Goal: Task Accomplishment & Management: Use online tool/utility

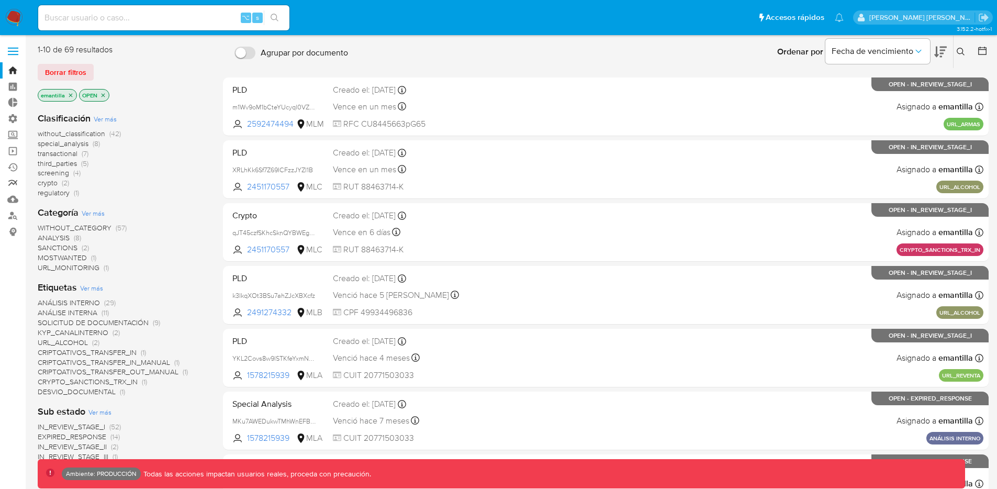
click at [13, 181] on link "Reportes" at bounding box center [62, 183] width 125 height 16
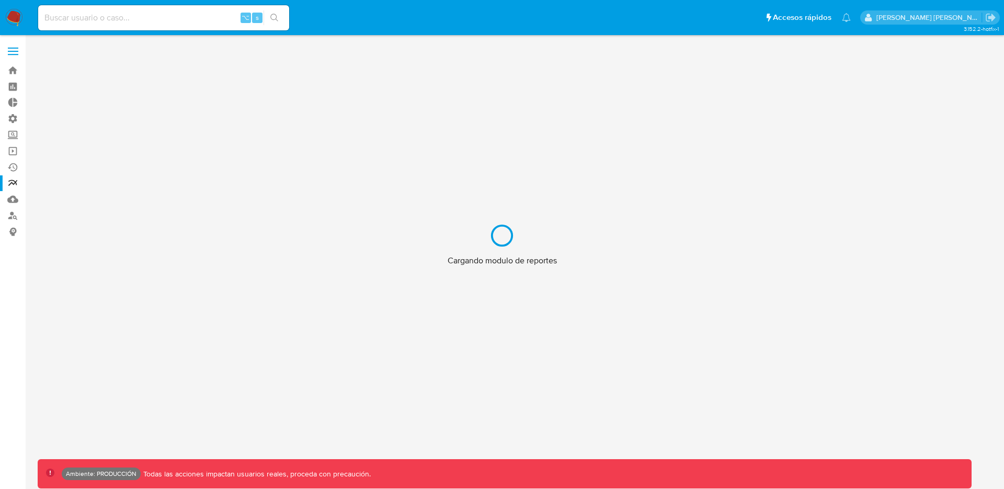
click at [12, 153] on div "Cargando modulo de reportes" at bounding box center [502, 244] width 1004 height 489
click at [14, 150] on div "Cargando modulo de reportes" at bounding box center [502, 244] width 1004 height 489
click at [14, 151] on div "Cargando modulo de reportes" at bounding box center [502, 244] width 1004 height 489
click at [12, 151] on div "Cargando modulo de reportes" at bounding box center [502, 244] width 1004 height 489
click at [15, 150] on div "Cargando modulo de reportes" at bounding box center [502, 244] width 1004 height 489
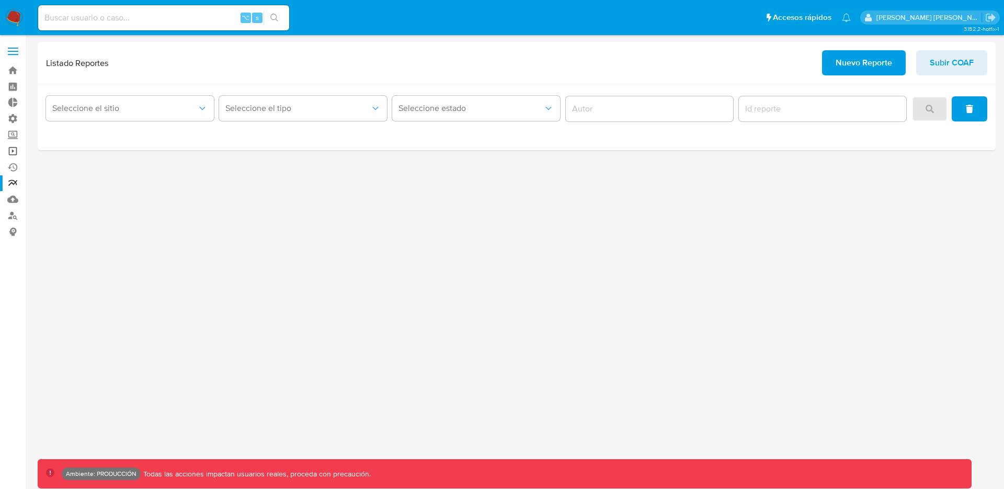
click at [12, 150] on link "Operaciones masivas" at bounding box center [62, 151] width 125 height 16
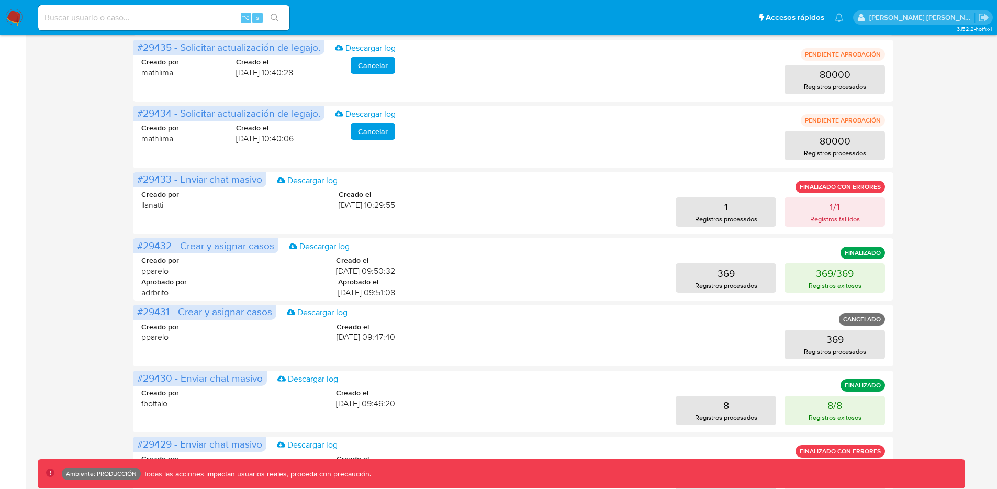
scroll to position [371, 0]
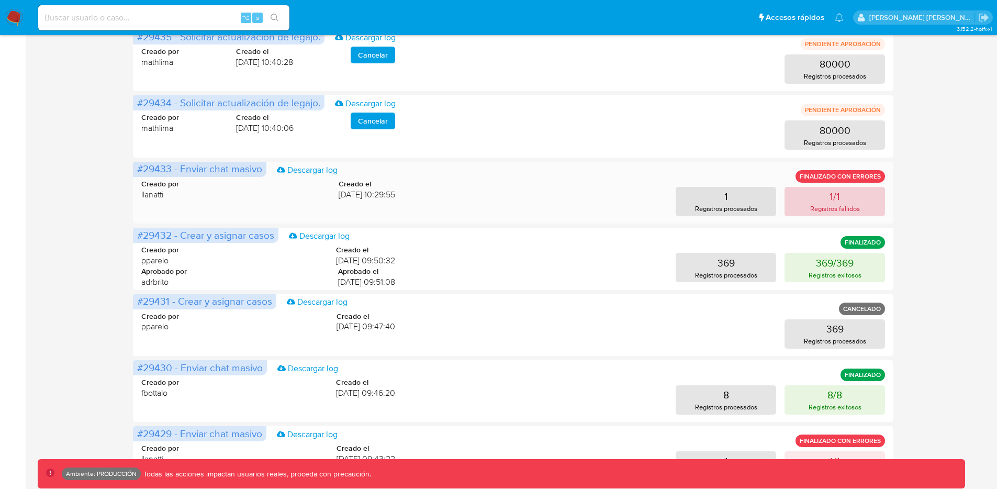
click at [830, 204] on p "Registros fallidos" at bounding box center [835, 208] width 50 height 10
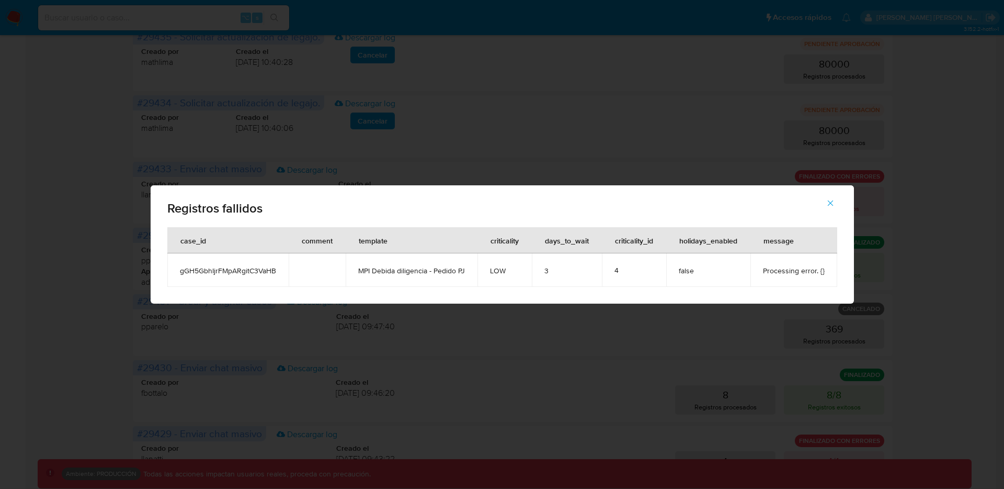
drag, startPoint x: 363, startPoint y: 271, endPoint x: 467, endPoint y: 269, distance: 104.1
click at [467, 269] on td "MPI Debida diligencia - Pedido PJ" at bounding box center [412, 269] width 132 height 33
drag, startPoint x: 357, startPoint y: 270, endPoint x: 477, endPoint y: 271, distance: 119.8
click at [477, 271] on td "MPI Debida diligencia - Pedido PJ" at bounding box center [412, 269] width 132 height 33
click at [831, 204] on icon "button" at bounding box center [831, 203] width 6 height 6
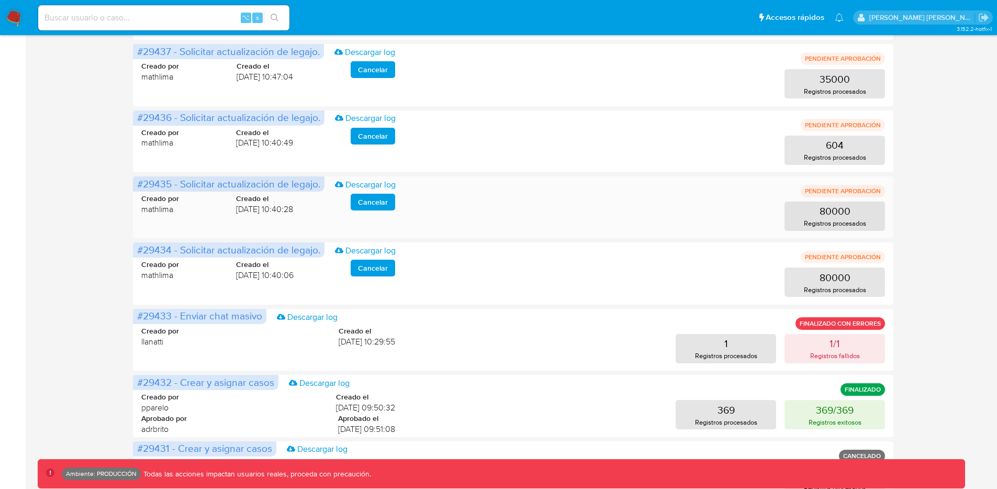
scroll to position [275, 0]
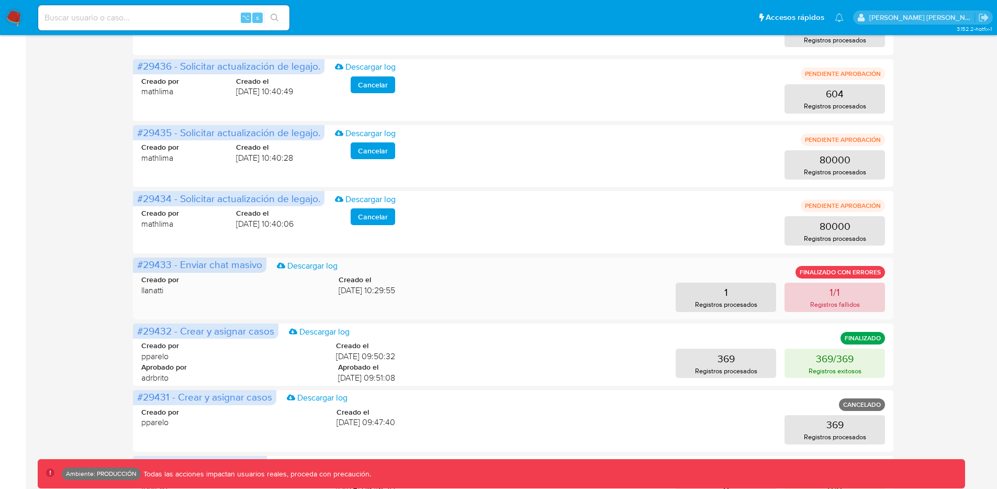
click at [855, 295] on button "1/1 Registros fallidos" at bounding box center [834, 296] width 100 height 29
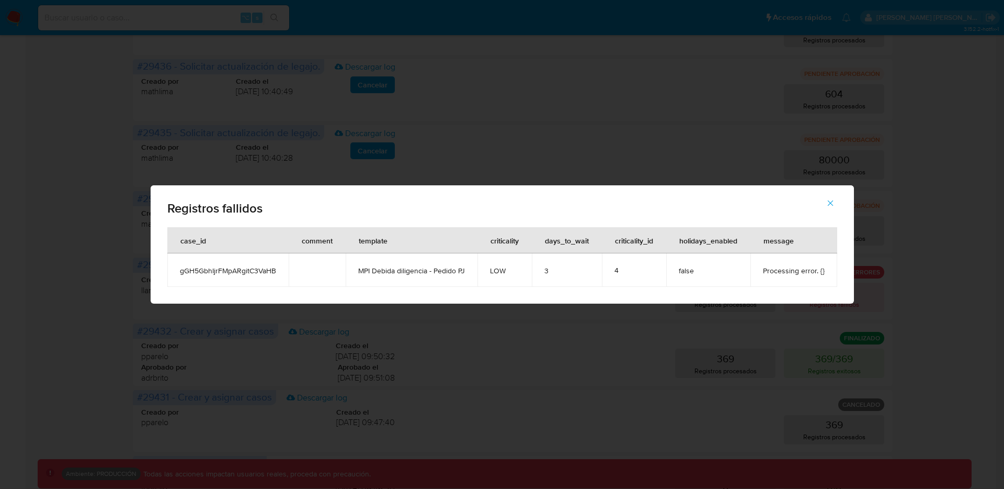
drag, startPoint x: 359, startPoint y: 273, endPoint x: 468, endPoint y: 270, distance: 108.8
click at [468, 270] on td "MPI Debida diligencia - Pedido PJ" at bounding box center [412, 269] width 132 height 33
click at [828, 204] on icon "button" at bounding box center [830, 202] width 9 height 9
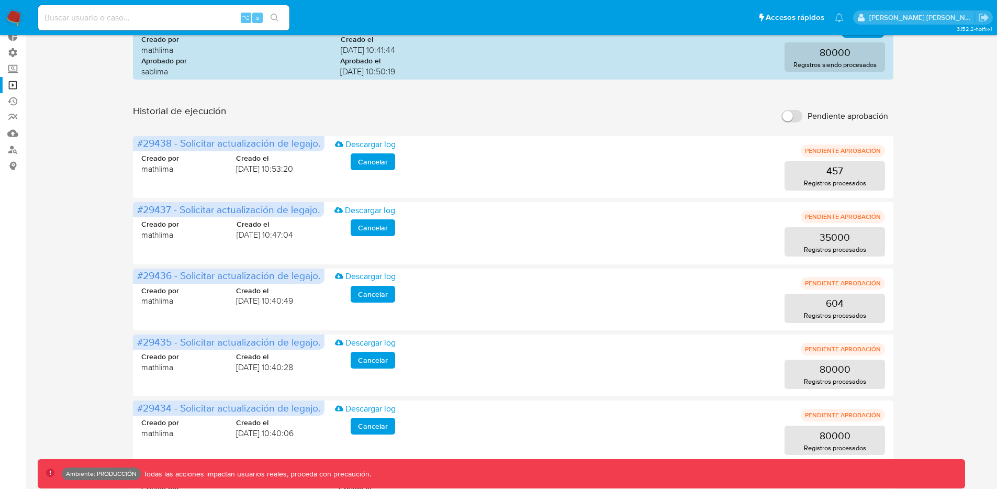
scroll to position [73, 0]
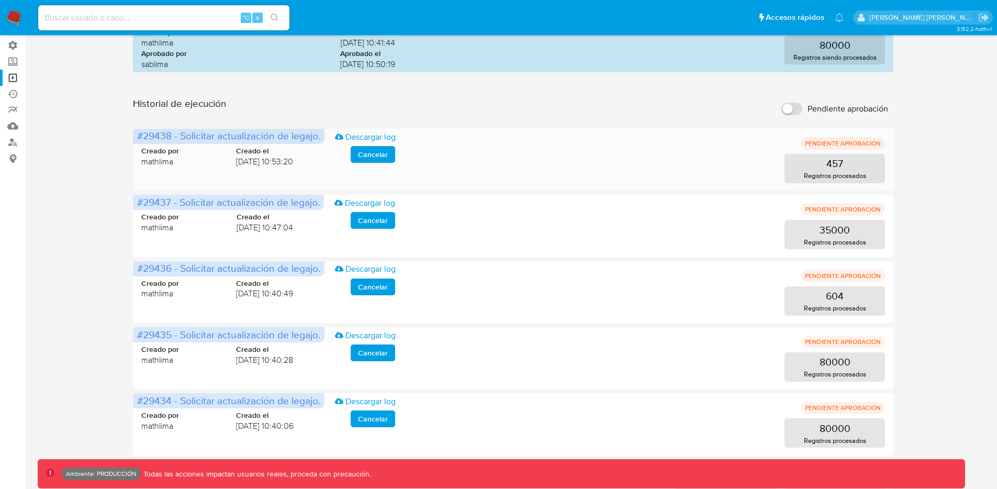
click at [857, 144] on p "PENDIENTE APROBACIÓN" at bounding box center [842, 143] width 84 height 13
click at [860, 211] on p "PENDIENTE APROBACIÓN" at bounding box center [842, 209] width 84 height 13
click at [861, 275] on p "PENDIENTE APROBACIÓN" at bounding box center [842, 275] width 84 height 13
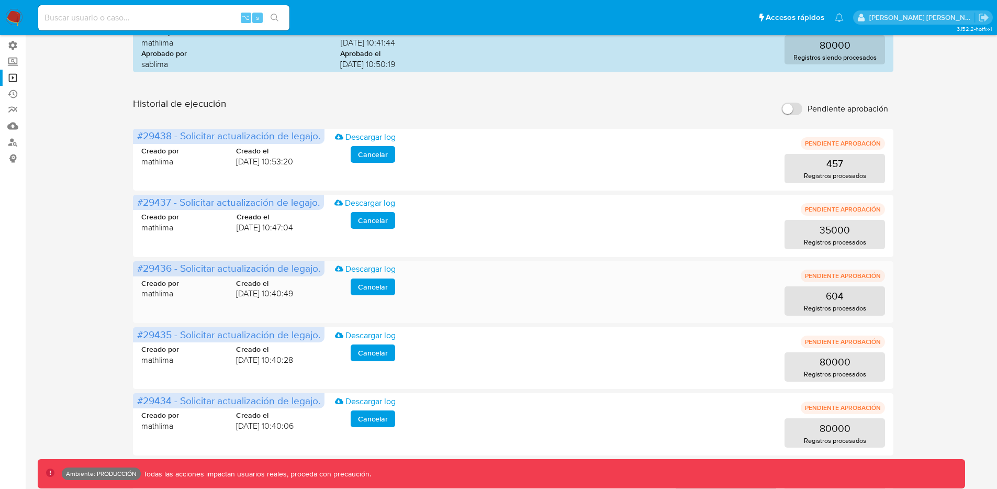
click at [861, 275] on p "PENDIENTE APROBACIÓN" at bounding box center [842, 275] width 84 height 13
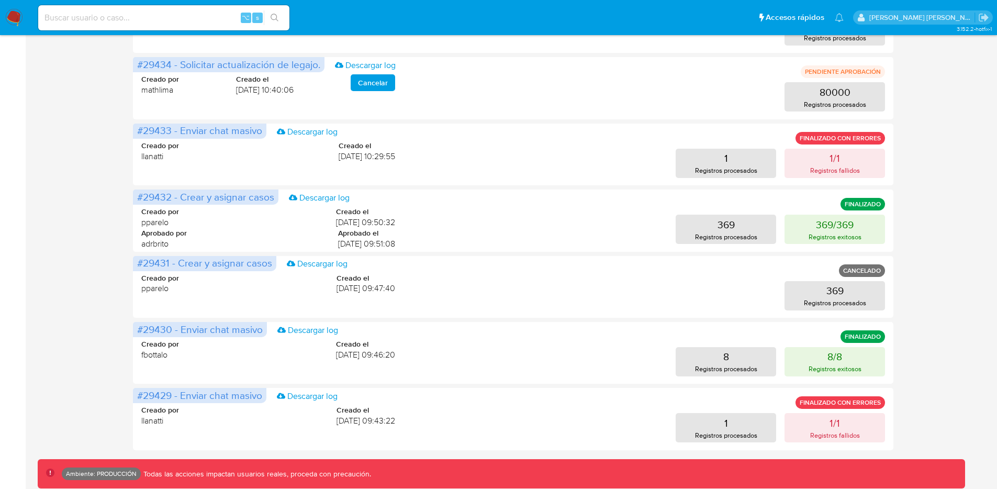
scroll to position [410, 0]
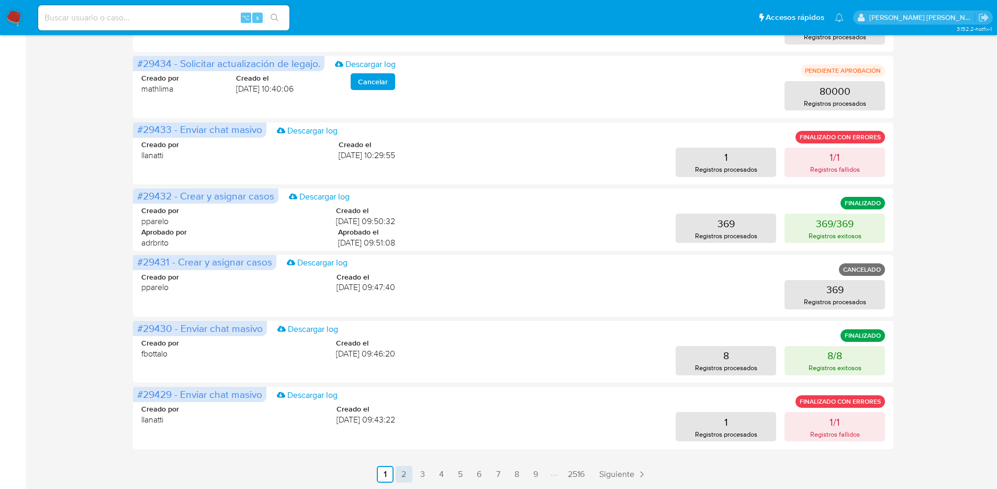
click at [403, 470] on link "2" at bounding box center [403, 474] width 17 height 17
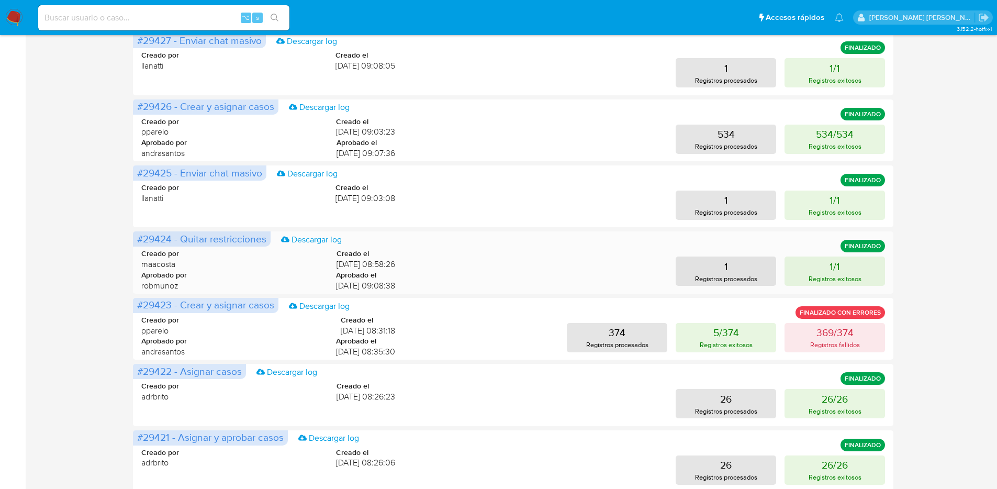
scroll to position [260, 0]
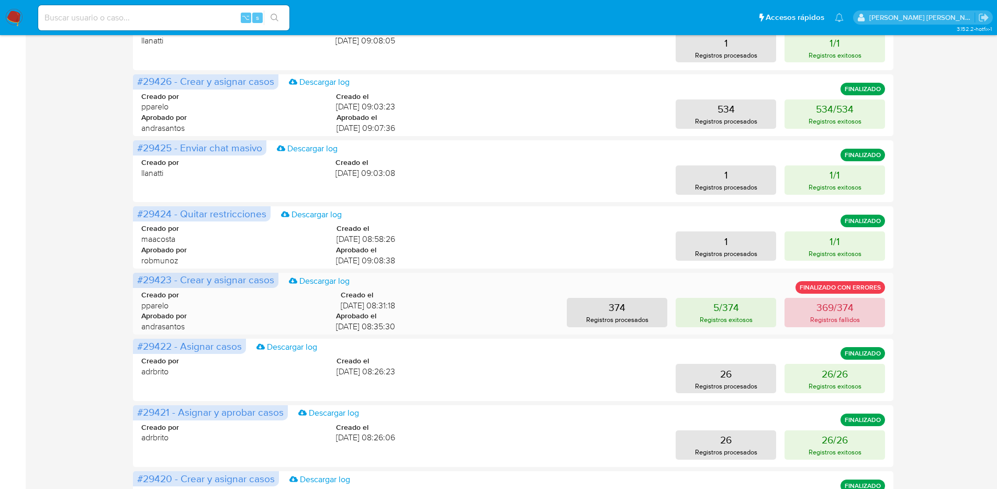
click at [839, 319] on p "Registros fallidos" at bounding box center [835, 319] width 50 height 10
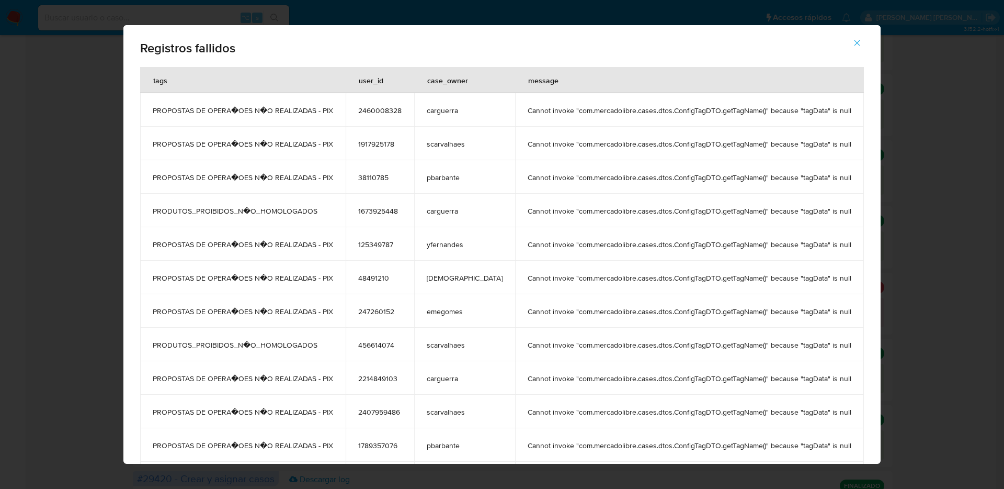
drag, startPoint x: 167, startPoint y: 112, endPoint x: 349, endPoint y: 114, distance: 182.6
click at [346, 114] on td "PROPOSTAS DE OPERA�OES N�O REALIZADAS - PIX" at bounding box center [243, 109] width 206 height 33
click at [190, 111] on span "PROPOSTAS DE OPERA�OES N�O REALIZADAS - PIX" at bounding box center [243, 110] width 180 height 9
drag, startPoint x: 167, startPoint y: 111, endPoint x: 346, endPoint y: 112, distance: 178.9
click at [333, 112] on span "PROPOSTAS DE OPERA�OES N�O REALIZADAS - PIX" at bounding box center [243, 110] width 180 height 9
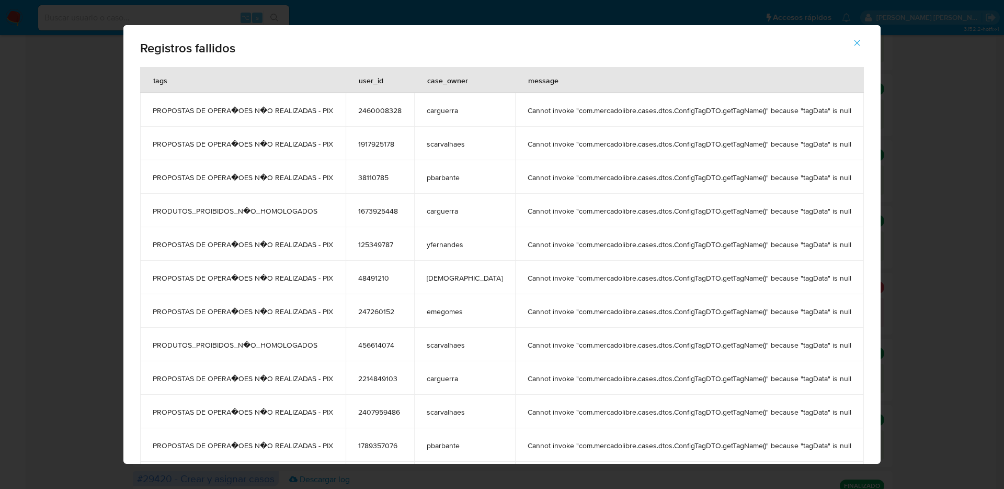
drag, startPoint x: 507, startPoint y: 112, endPoint x: 839, endPoint y: 109, distance: 331.2
click at [841, 112] on td "Cannot invoke "com.mercadolibre.cases.dtos.ConfigTagDTO.getTagName()" because "…" at bounding box center [689, 109] width 349 height 33
click at [855, 42] on icon "button" at bounding box center [858, 43] width 6 height 6
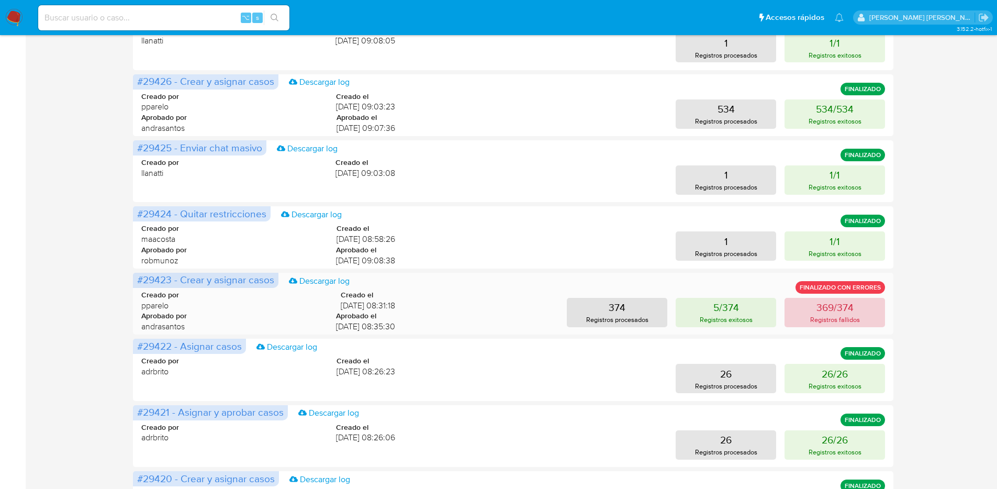
click at [853, 309] on button "369/374 Registros fallidos" at bounding box center [834, 312] width 100 height 29
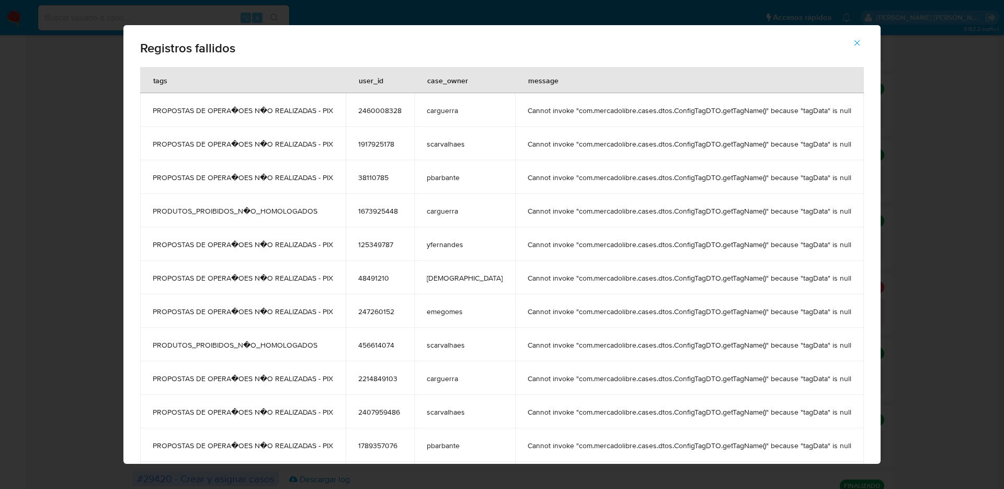
drag, startPoint x: 515, startPoint y: 111, endPoint x: 789, endPoint y: 114, distance: 274.1
click at [789, 114] on span "Cannot invoke "com.mercadolibre.cases.dtos.ConfigTagDTO.getTagName()" because "…" at bounding box center [690, 110] width 324 height 9
click at [673, 113] on span "Cannot invoke "com.mercadolibre.cases.dtos.ConfigTagDTO.getTagName()" because "…" at bounding box center [690, 110] width 324 height 9
drag, startPoint x: 554, startPoint y: 112, endPoint x: 830, endPoint y: 109, distance: 275.7
click at [830, 109] on td "Cannot invoke "com.mercadolibre.cases.dtos.ConfigTagDTO.getTagName()" because "…" at bounding box center [689, 109] width 349 height 33
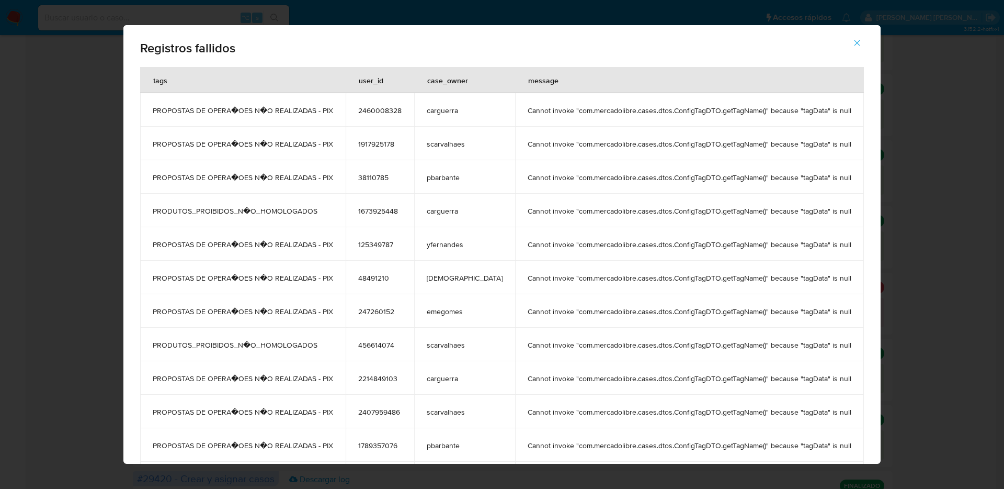
click at [853, 43] on icon "button" at bounding box center [857, 42] width 9 height 9
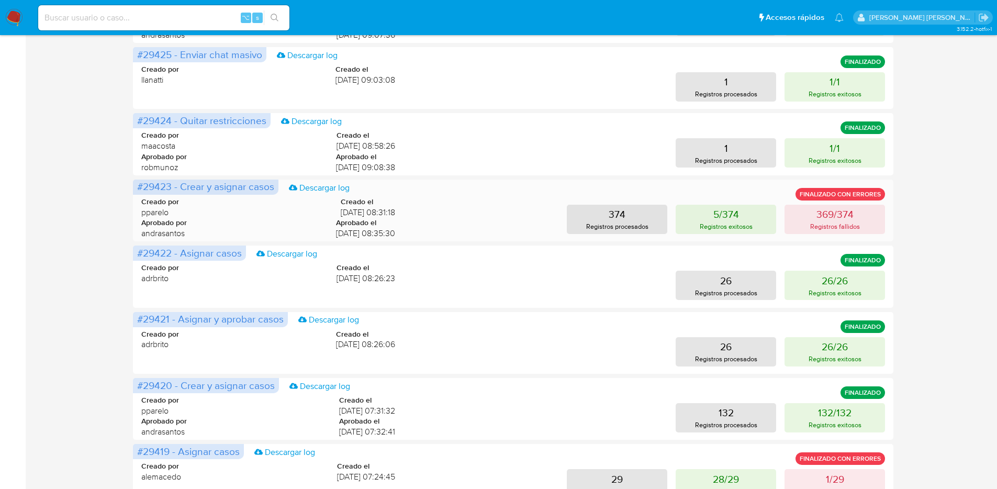
scroll to position [359, 0]
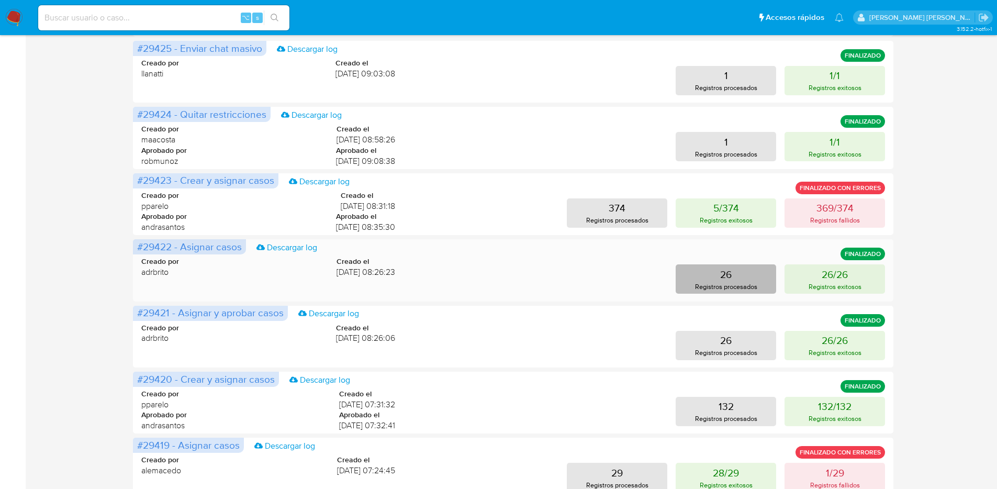
click at [753, 282] on p "Registros procesados" at bounding box center [726, 286] width 62 height 10
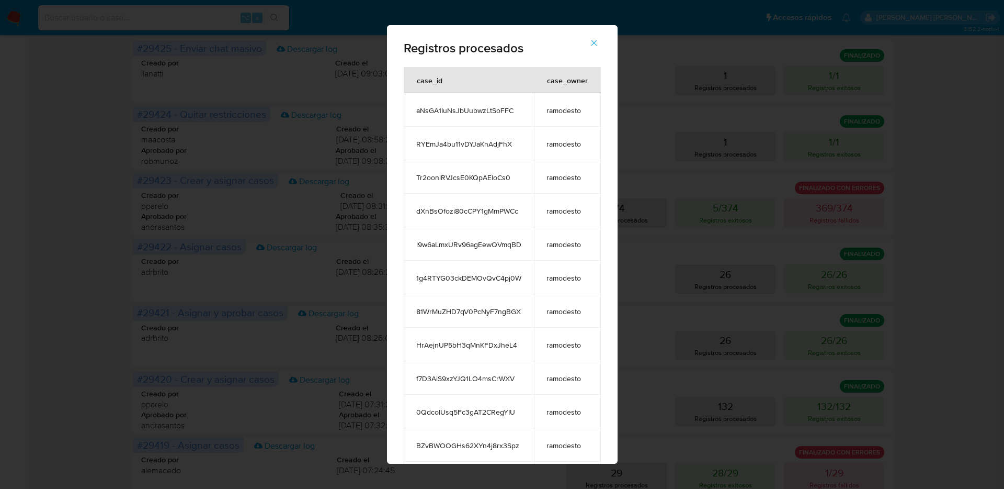
click at [598, 44] on icon "button" at bounding box center [594, 42] width 9 height 9
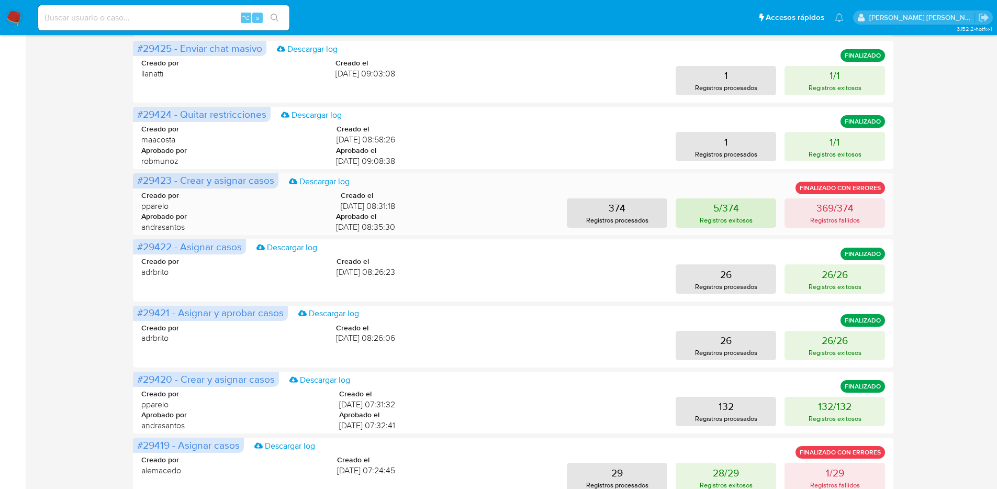
click at [730, 220] on p "Registros exitosos" at bounding box center [725, 220] width 53 height 10
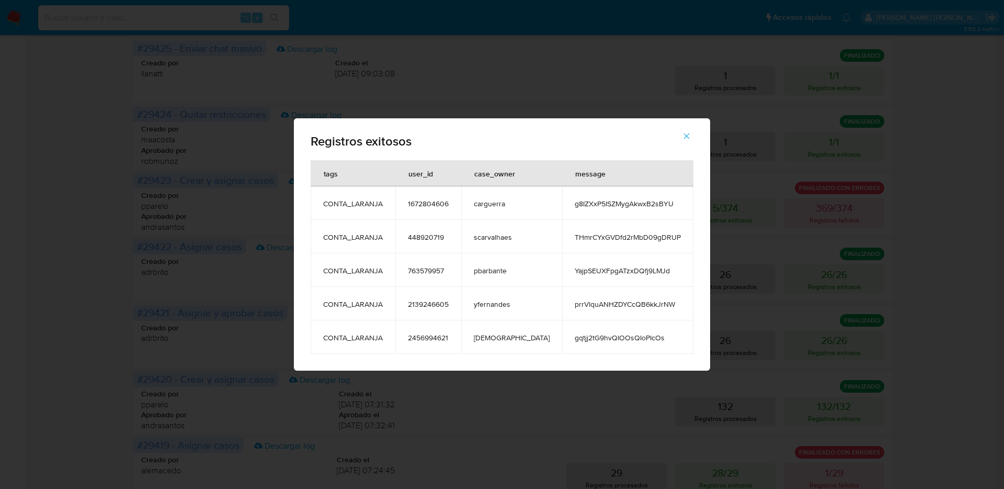
click at [682, 137] on icon "button" at bounding box center [686, 135] width 9 height 9
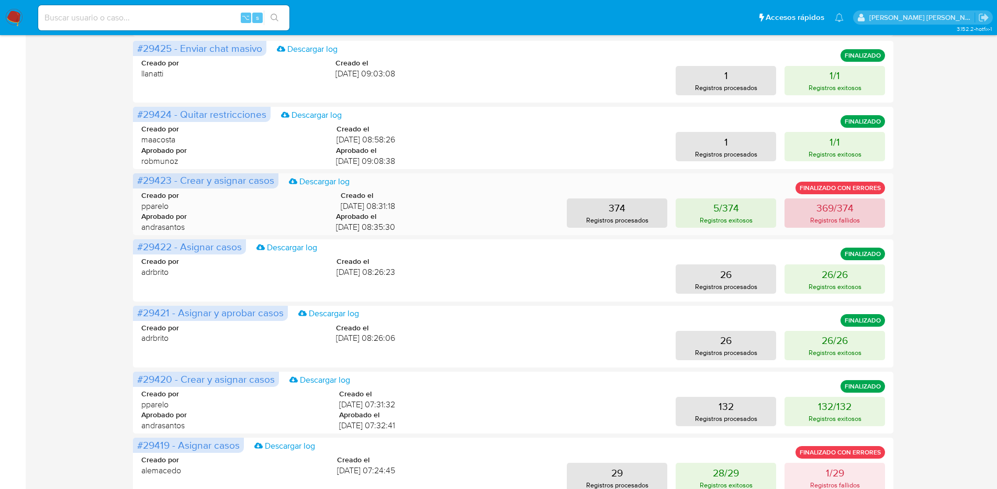
click at [823, 207] on p "369/374" at bounding box center [834, 207] width 37 height 15
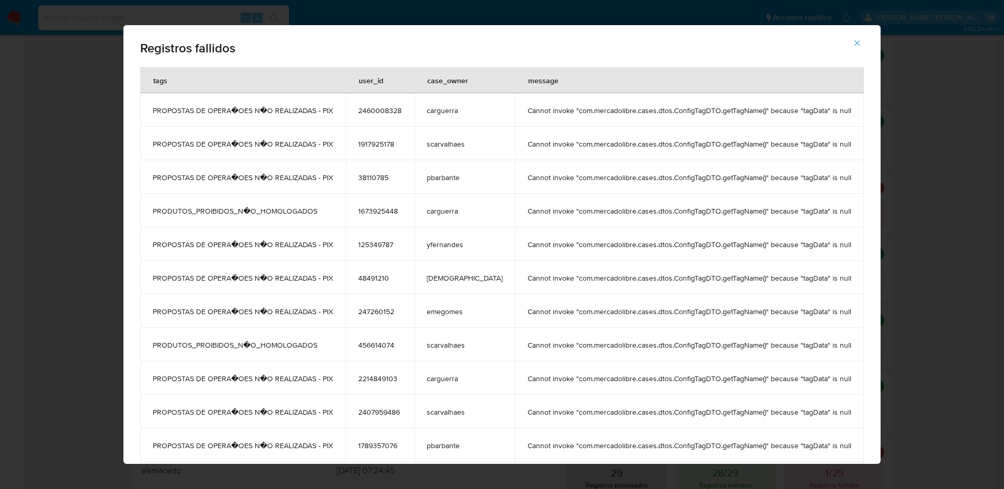
drag, startPoint x: 349, startPoint y: 144, endPoint x: 190, endPoint y: 140, distance: 159.1
click at [190, 140] on td "PROPOSTAS DE OPERA�OES N�O REALIZADAS - PIX" at bounding box center [243, 143] width 206 height 33
drag, startPoint x: 167, startPoint y: 146, endPoint x: 346, endPoint y: 145, distance: 179.4
click at [333, 144] on span "PROPOSTAS DE OPERA�OES N�O REALIZADAS - PIX" at bounding box center [243, 143] width 180 height 9
click at [853, 45] on icon "button" at bounding box center [857, 42] width 9 height 9
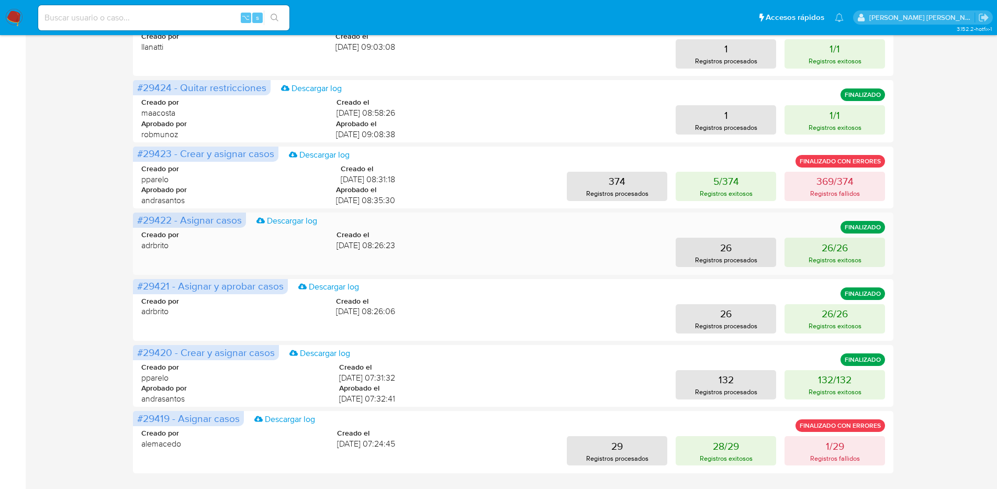
scroll to position [410, 0]
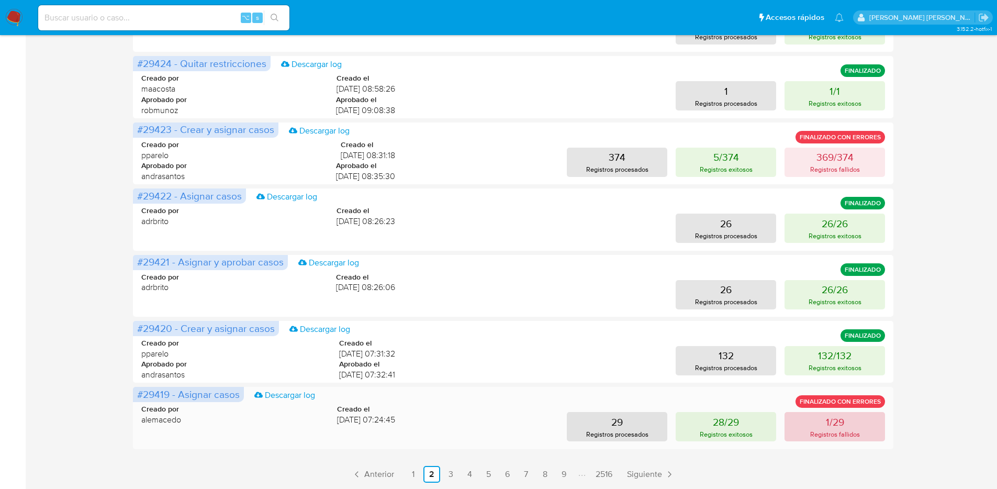
click at [840, 432] on p "Registros fallidos" at bounding box center [835, 434] width 50 height 10
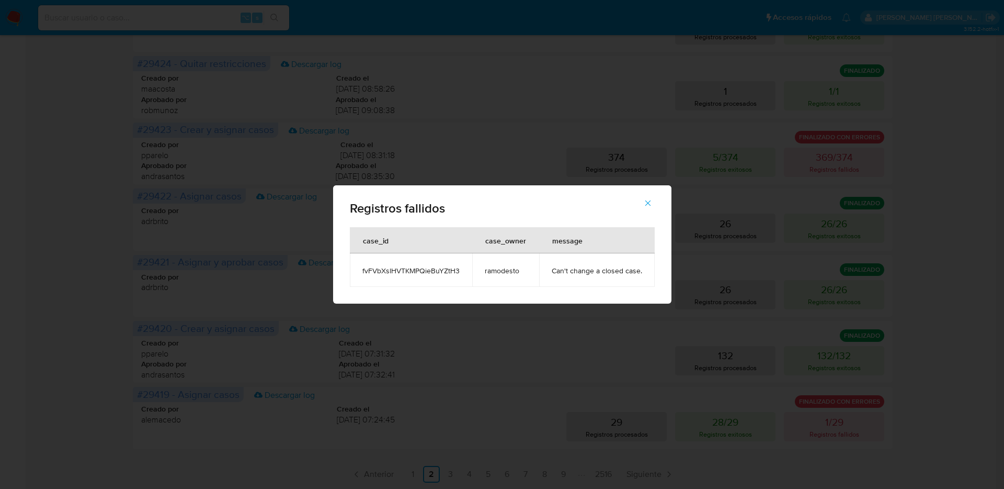
click at [650, 203] on icon "button" at bounding box center [647, 202] width 9 height 9
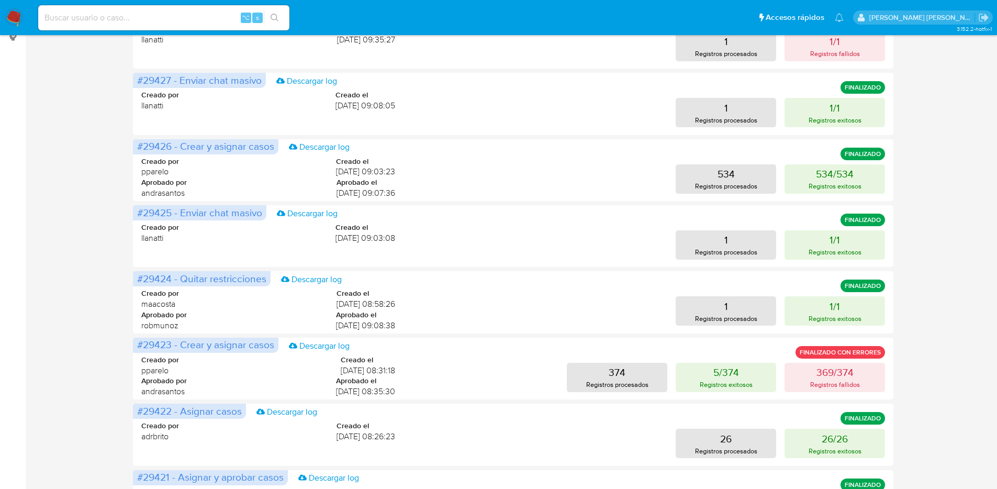
scroll to position [406, 0]
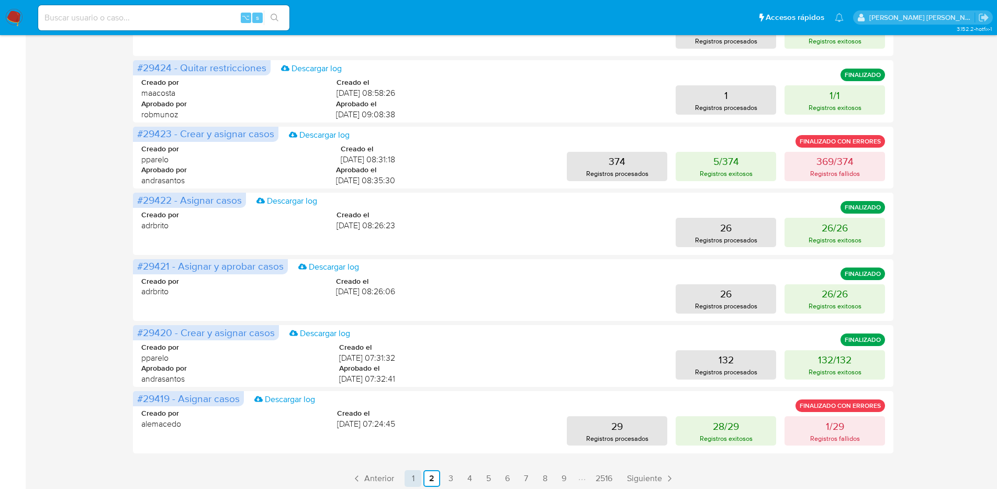
click at [414, 478] on link "1" at bounding box center [412, 478] width 17 height 17
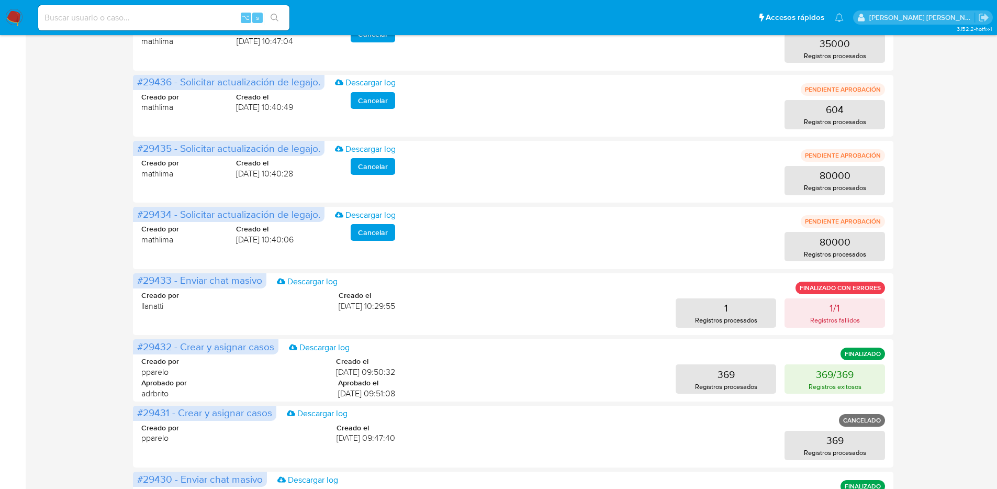
scroll to position [268, 0]
